Goal: Communication & Community: Answer question/provide support

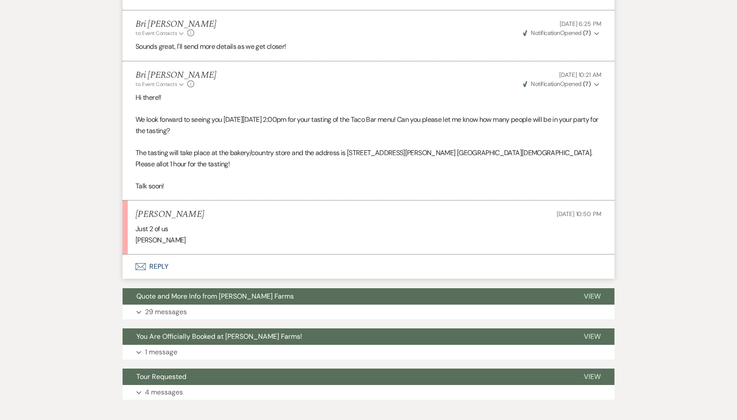
click at [163, 254] on button "Envelope Reply" at bounding box center [369, 266] width 492 height 24
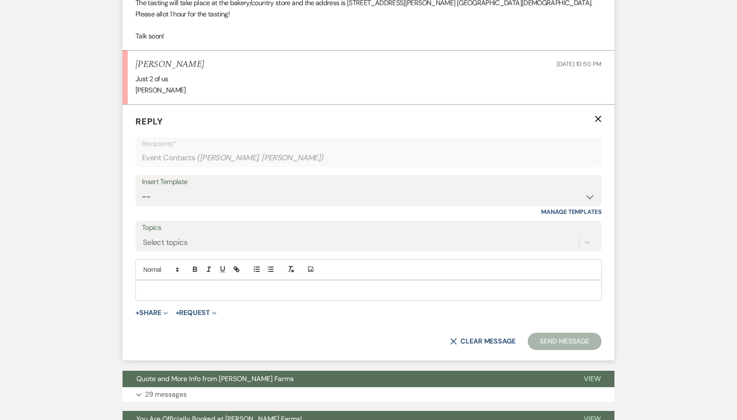
scroll to position [1785, 0]
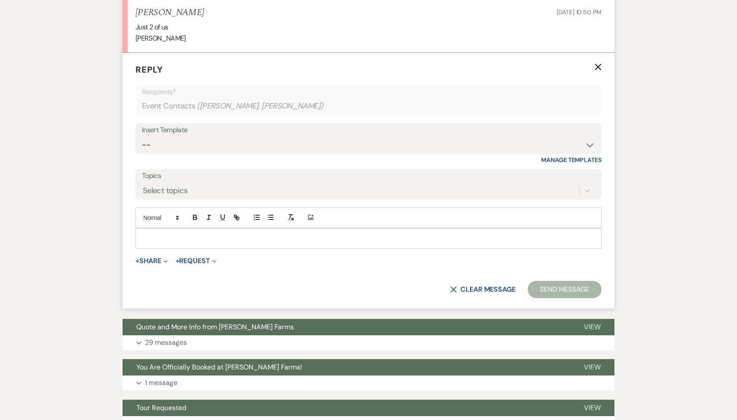
click at [156, 233] on div at bounding box center [368, 238] width 465 height 20
click at [548, 281] on button "Send Message" at bounding box center [565, 289] width 74 height 17
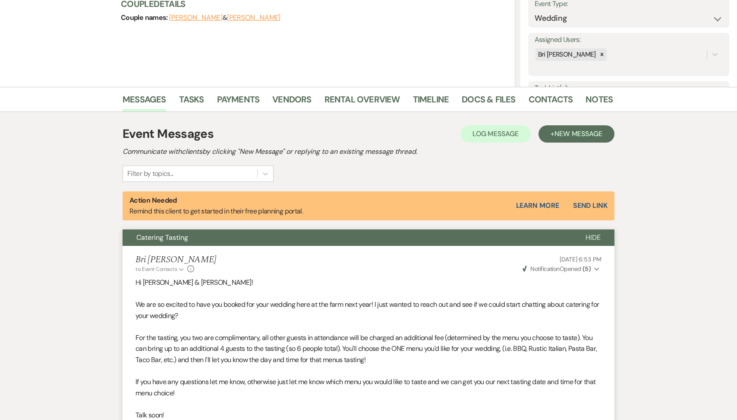
scroll to position [0, 0]
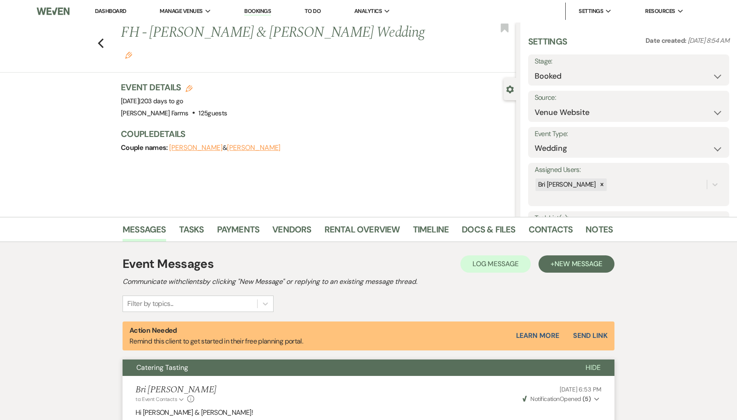
click at [117, 9] on link "Dashboard" at bounding box center [110, 10] width 31 height 7
